Goal: Check status: Check status

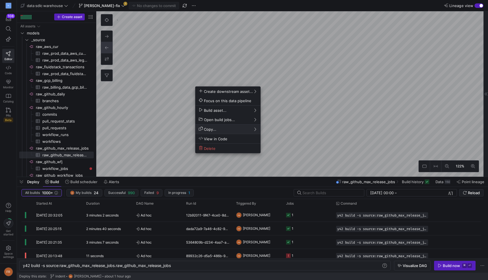
scroll to position [0, 150]
click at [177, 213] on div at bounding box center [244, 140] width 488 height 280
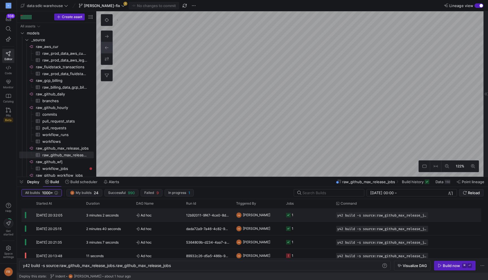
click at [171, 215] on span "Ad hoc" at bounding box center [157, 215] width 43 height 13
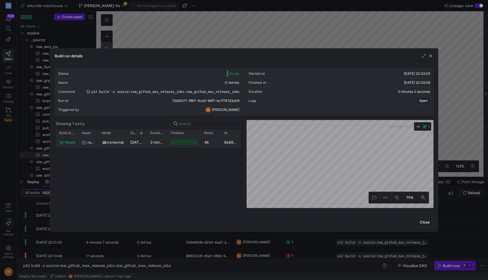
click at [217, 144] on div "46" at bounding box center [211, 142] width 20 height 11
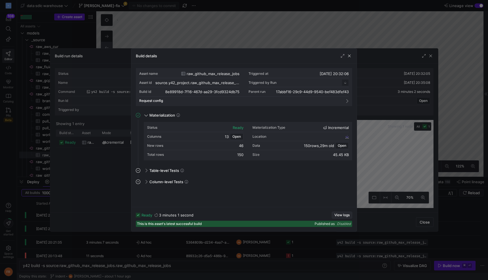
scroll to position [51, 0]
click at [345, 214] on span "View logs" at bounding box center [342, 215] width 15 height 4
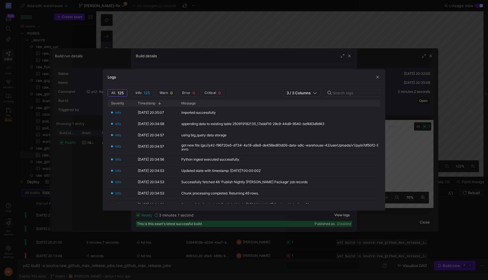
click at [381, 79] on div "Logs" at bounding box center [244, 77] width 282 height 15
click at [378, 79] on span "button" at bounding box center [378, 77] width 6 height 6
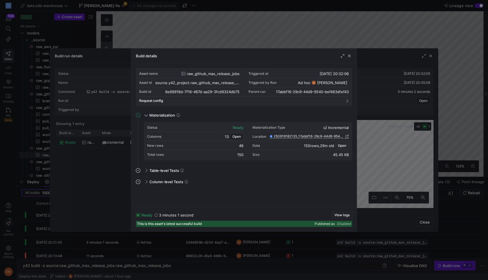
click at [343, 145] on span "Open" at bounding box center [342, 146] width 8 height 4
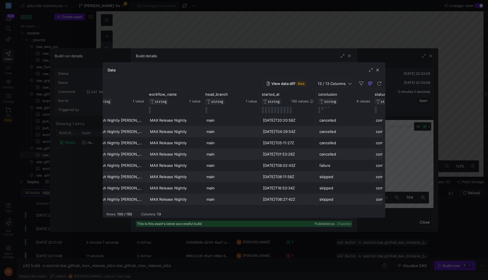
scroll to position [0, 0]
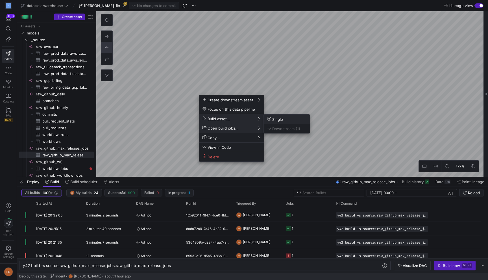
click at [271, 118] on icon at bounding box center [269, 119] width 4 height 4
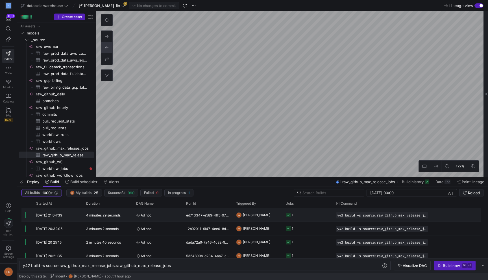
click at [124, 213] on div "4 minutes 29 seconds" at bounding box center [108, 215] width 50 height 13
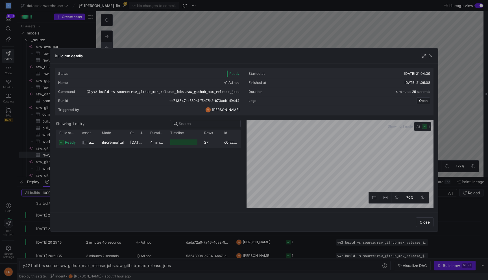
click at [139, 143] on span "[DATE] 21:04:39" at bounding box center [144, 142] width 29 height 5
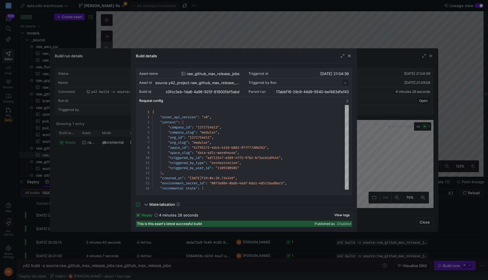
scroll to position [51, 0]
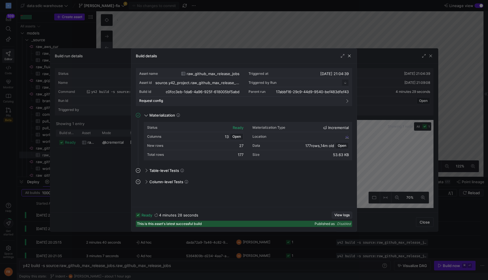
click at [342, 214] on span "View logs" at bounding box center [342, 215] width 15 height 4
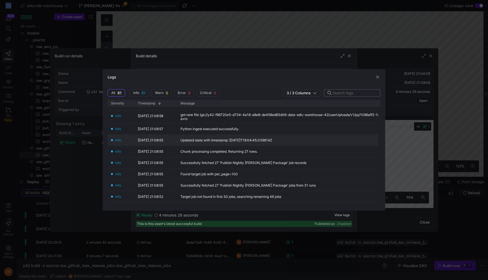
scroll to position [47, 0]
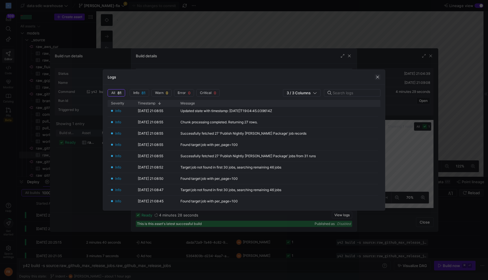
click at [376, 79] on span "button" at bounding box center [378, 77] width 6 height 6
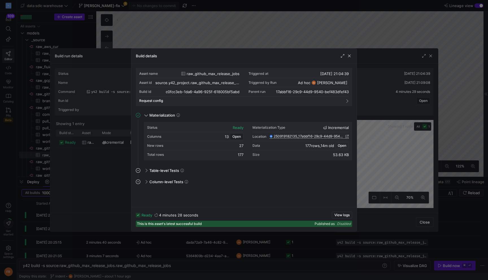
click at [343, 146] on span "Open" at bounding box center [342, 146] width 8 height 4
